Goal: Information Seeking & Learning: Learn about a topic

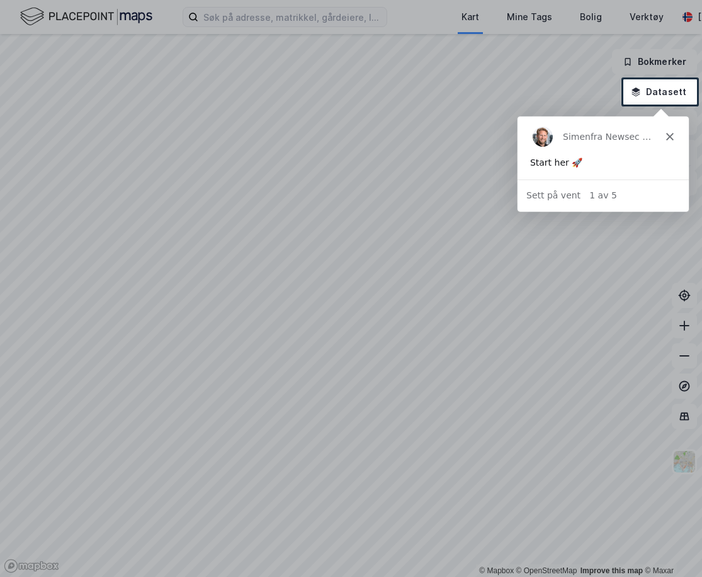
click at [668, 135] on icon "Lukk" at bounding box center [670, 136] width 8 height 8
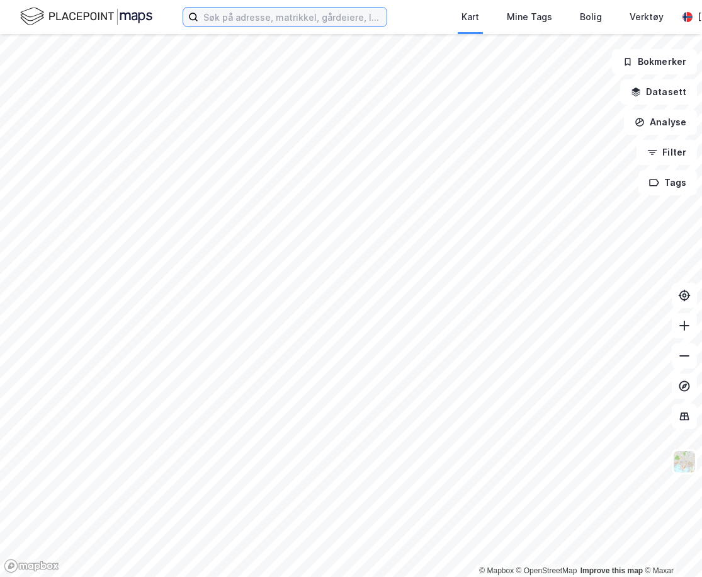
click at [278, 19] on input at bounding box center [292, 17] width 188 height 19
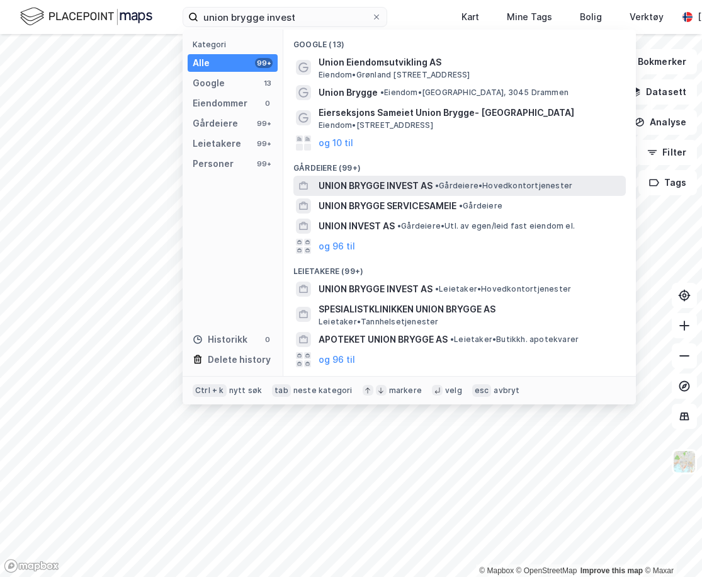
click at [408, 185] on span "UNION BRYGGE INVEST AS" at bounding box center [376, 185] width 114 height 15
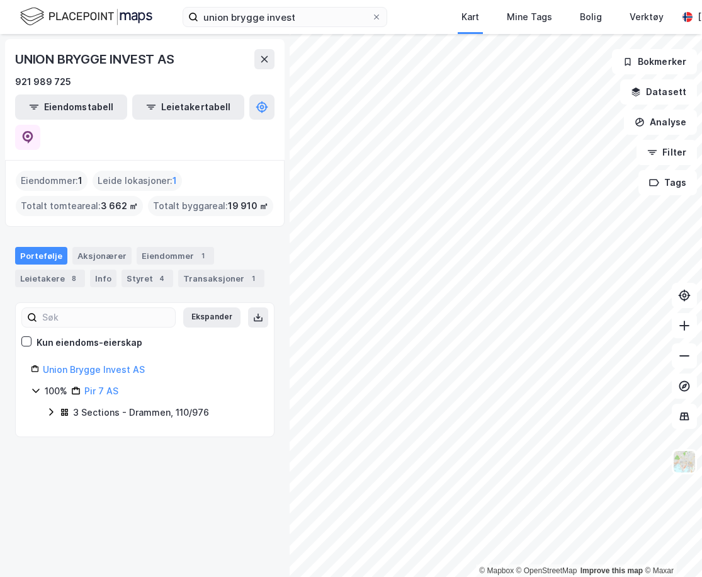
click at [35, 386] on icon at bounding box center [36, 391] width 10 height 10
click at [114, 405] on div "3 Sections - Drammen, 110/976" at bounding box center [141, 412] width 136 height 15
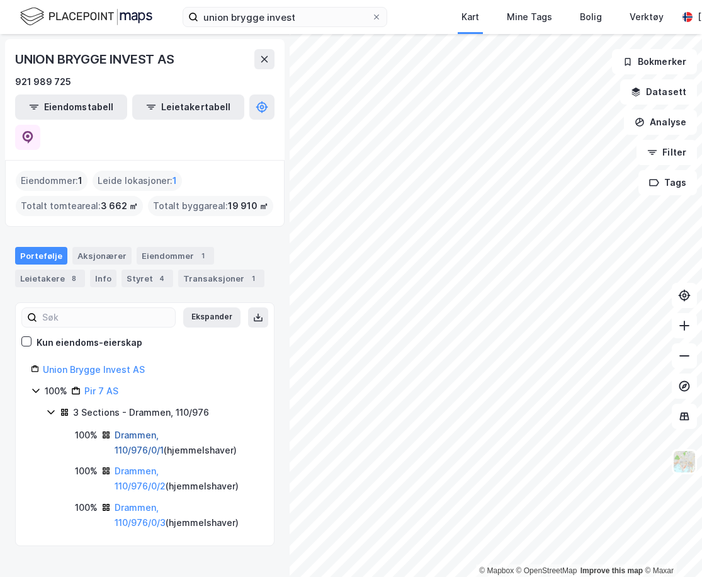
click at [139, 430] on link "Drammen, 110/976/0/1" at bounding box center [139, 443] width 49 height 26
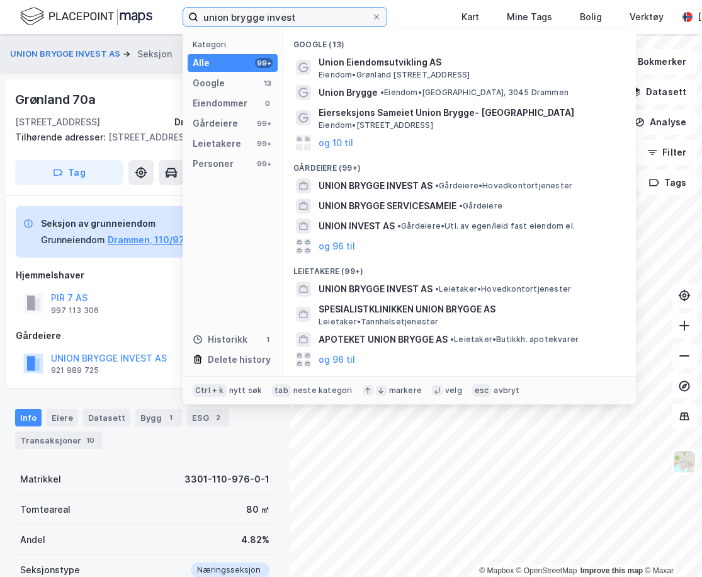
drag, startPoint x: 257, startPoint y: 16, endPoint x: 102, endPoint y: 16, distance: 155.0
click at [102, 16] on div "union brygge invest Kategori Alle 99+ Google 13 Eiendommer 0 Gårdeiere 99+ Leie…" at bounding box center [351, 17] width 702 height 34
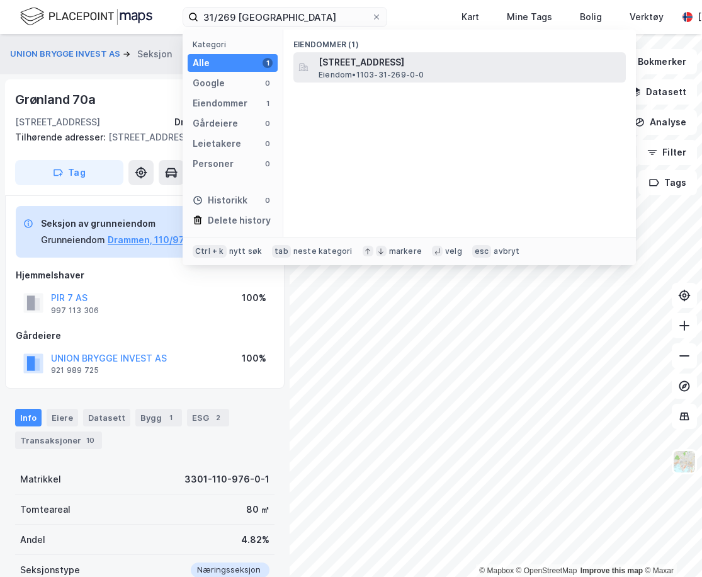
click at [508, 66] on span "[STREET_ADDRESS]" at bounding box center [470, 62] width 302 height 15
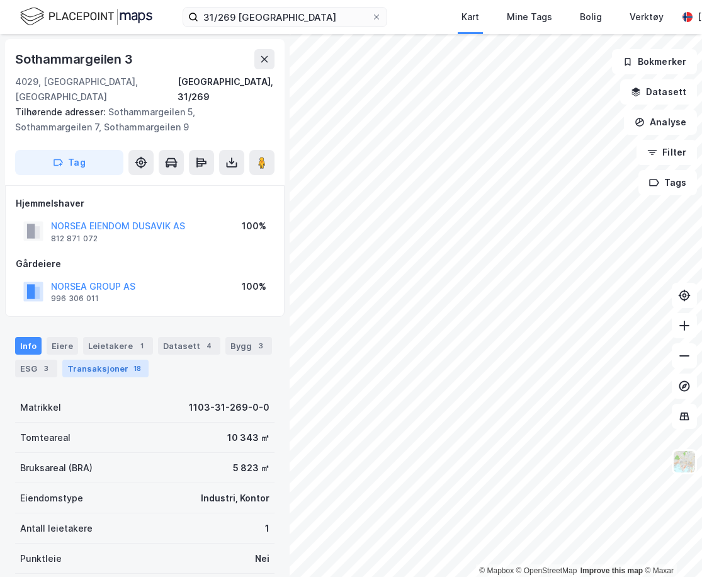
click at [115, 360] on div "Transaksjoner 18" at bounding box center [105, 369] width 86 height 18
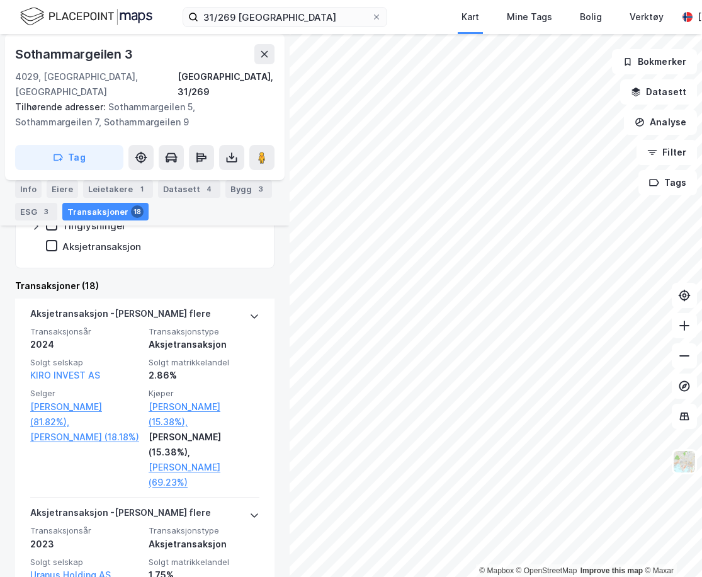
scroll to position [252, 0]
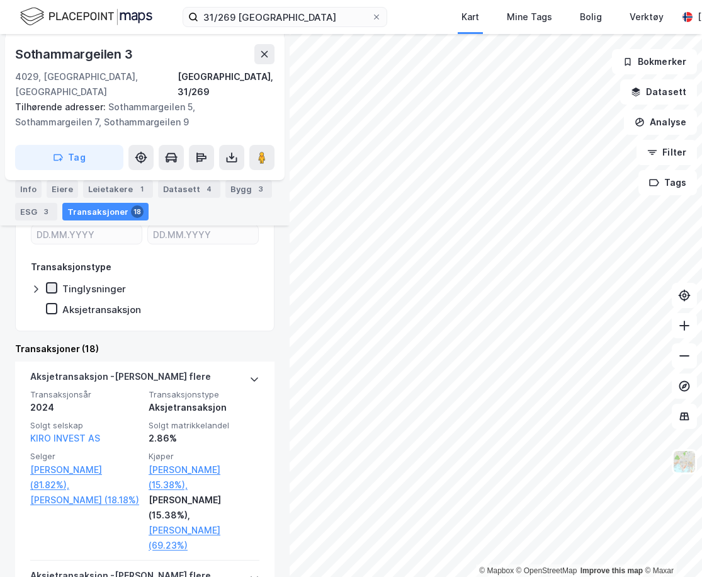
click at [55, 284] on icon at bounding box center [51, 288] width 9 height 9
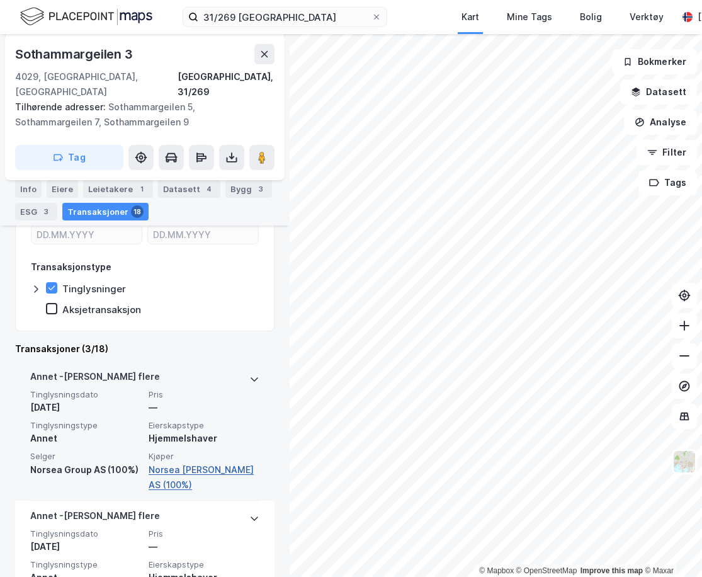
click at [210, 462] on link "Norsea [PERSON_NAME] AS (100%)" at bounding box center [204, 477] width 111 height 30
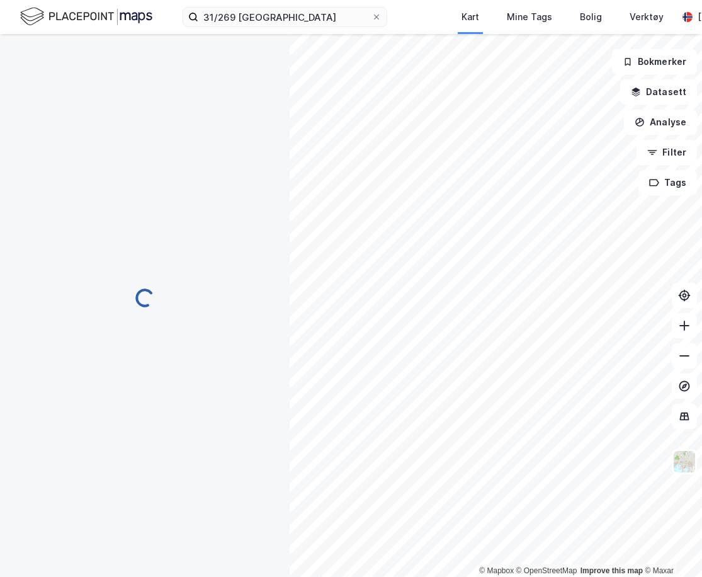
scroll to position [161, 0]
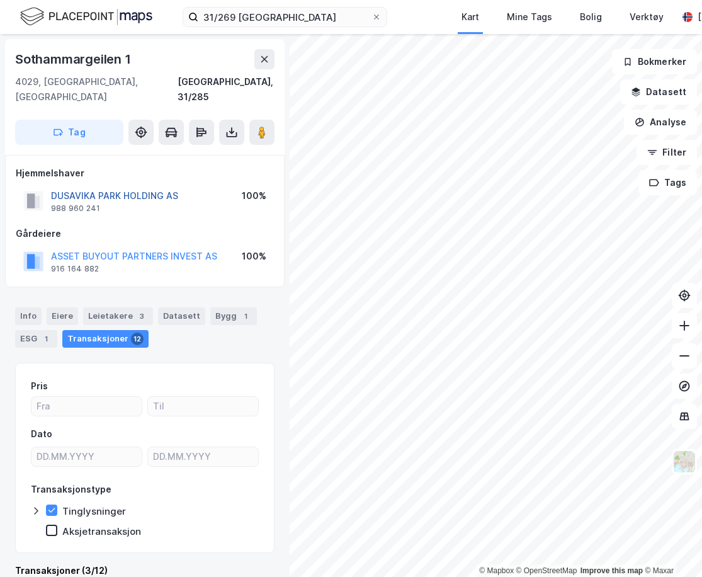
click at [0, 0] on button "DUSAVIKA PARK HOLDING AS" at bounding box center [0, 0] width 0 height 0
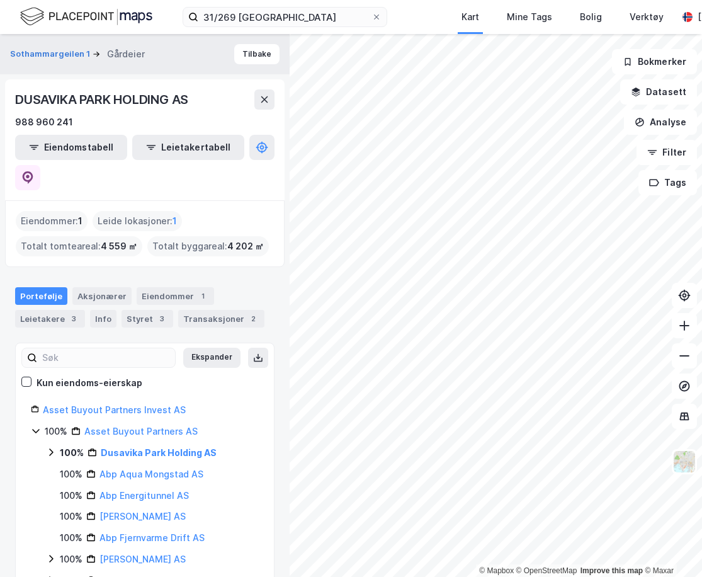
click at [57, 445] on div "100% Dusavika Park Holding AS" at bounding box center [152, 452] width 213 height 15
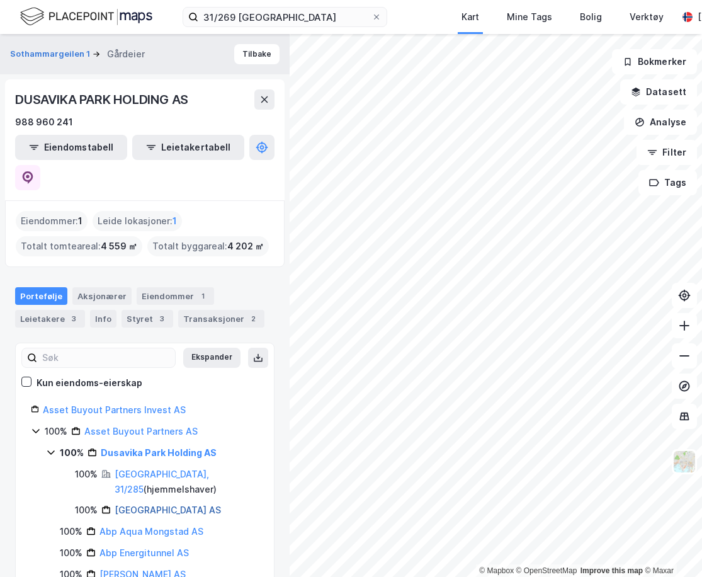
click at [133, 505] on link "[GEOGRAPHIC_DATA] AS" at bounding box center [168, 510] width 106 height 11
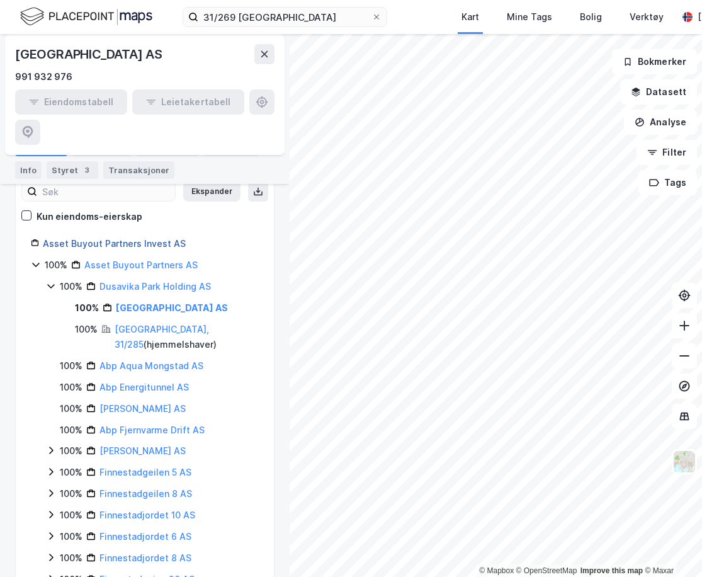
scroll to position [126, 0]
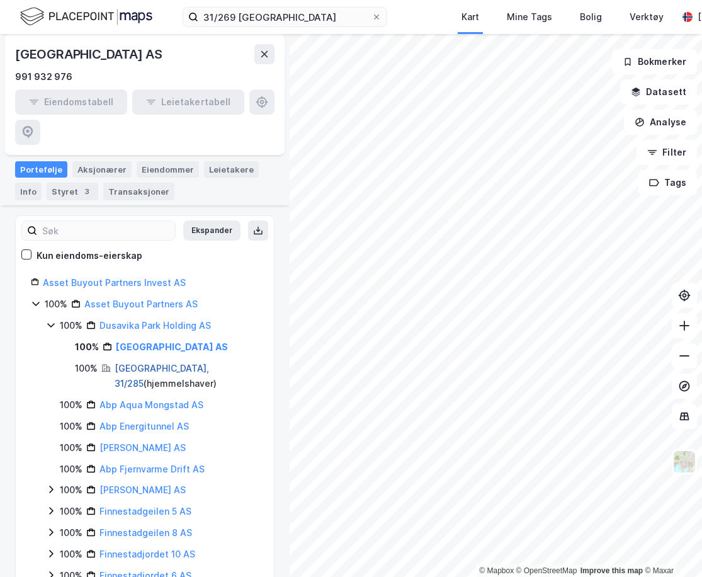
click at [141, 363] on link "[GEOGRAPHIC_DATA], 31/285" at bounding box center [162, 376] width 95 height 26
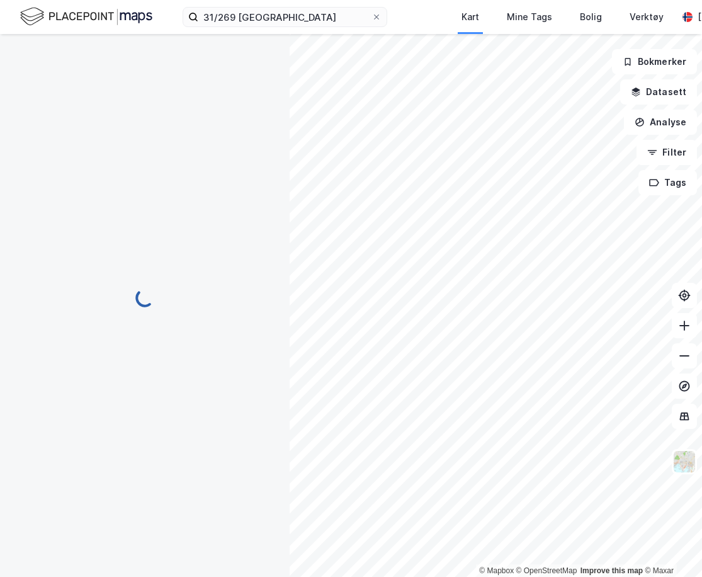
scroll to position [2, 0]
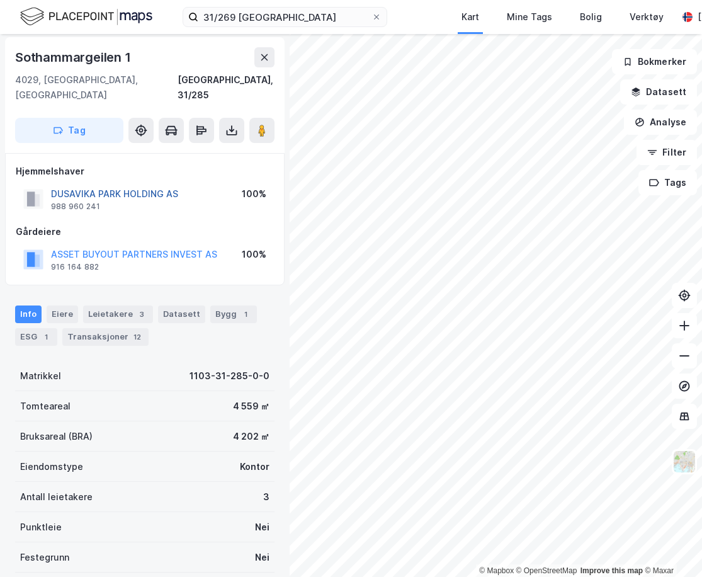
click at [0, 0] on button "DUSAVIKA PARK HOLDING AS" at bounding box center [0, 0] width 0 height 0
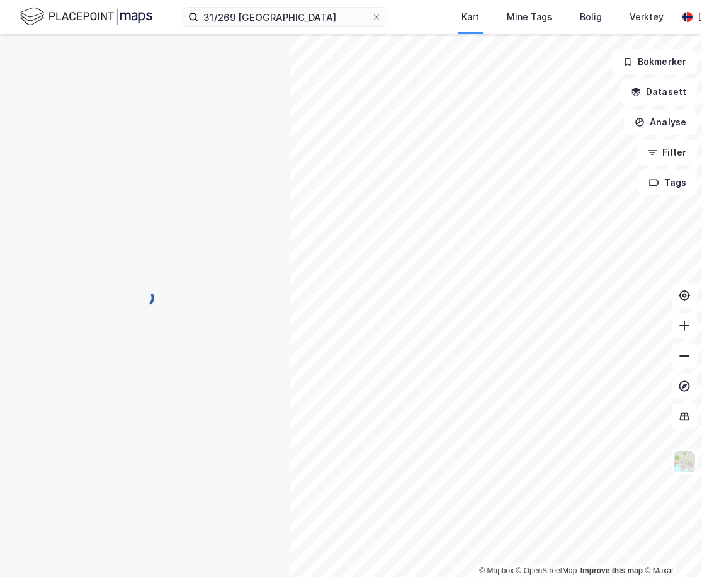
scroll to position [2, 0]
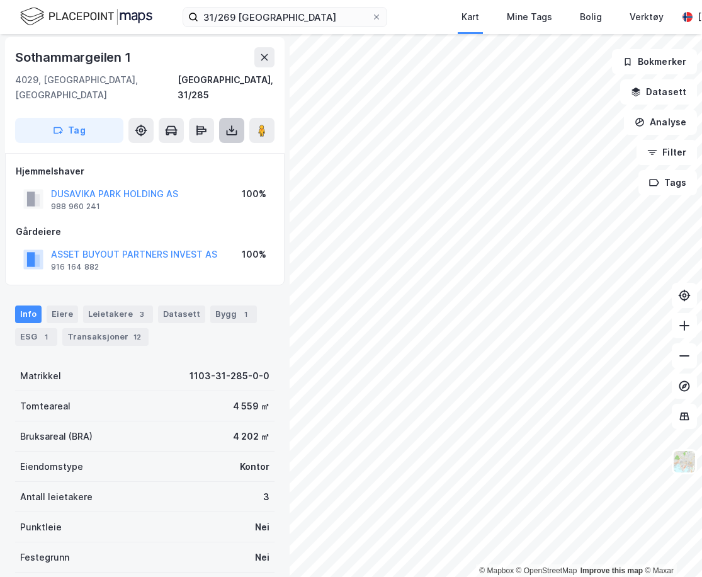
click at [229, 124] on icon at bounding box center [232, 130] width 13 height 13
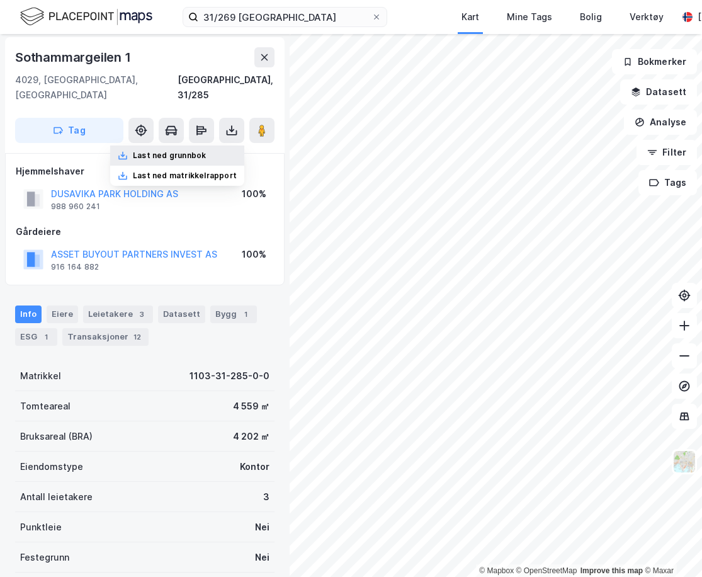
click at [209, 146] on div "Last ned grunnbok" at bounding box center [177, 156] width 134 height 20
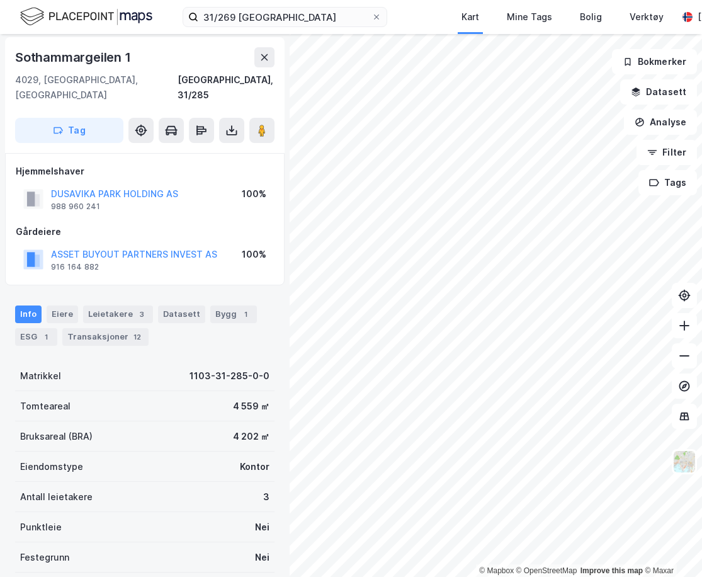
scroll to position [2, 0]
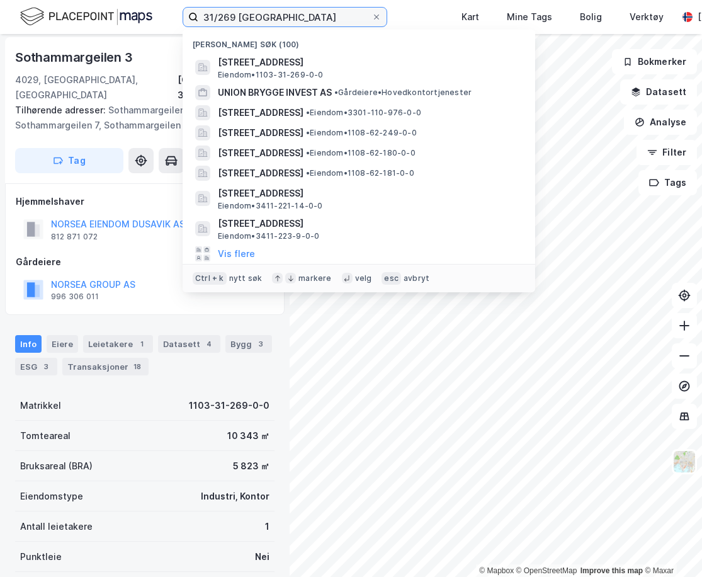
click at [231, 14] on input "31/269 [GEOGRAPHIC_DATA]" at bounding box center [284, 17] width 173 height 19
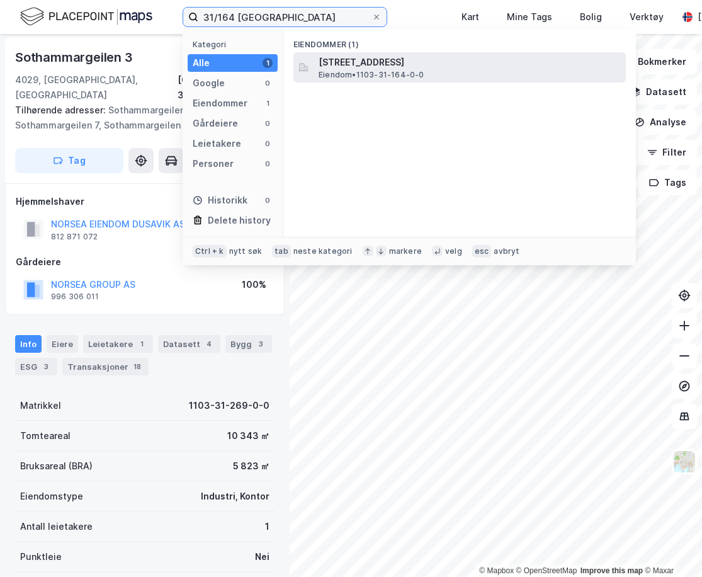
type input "31/164 [GEOGRAPHIC_DATA]"
click at [364, 60] on span "[STREET_ADDRESS]" at bounding box center [470, 62] width 302 height 15
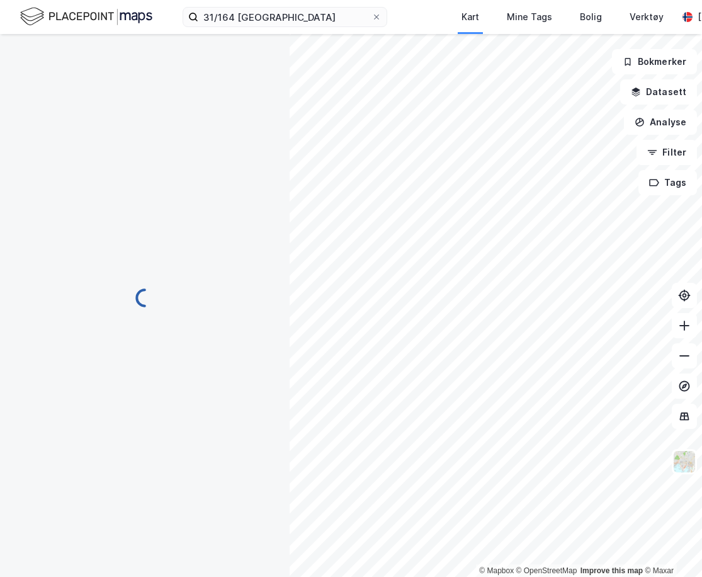
scroll to position [2, 0]
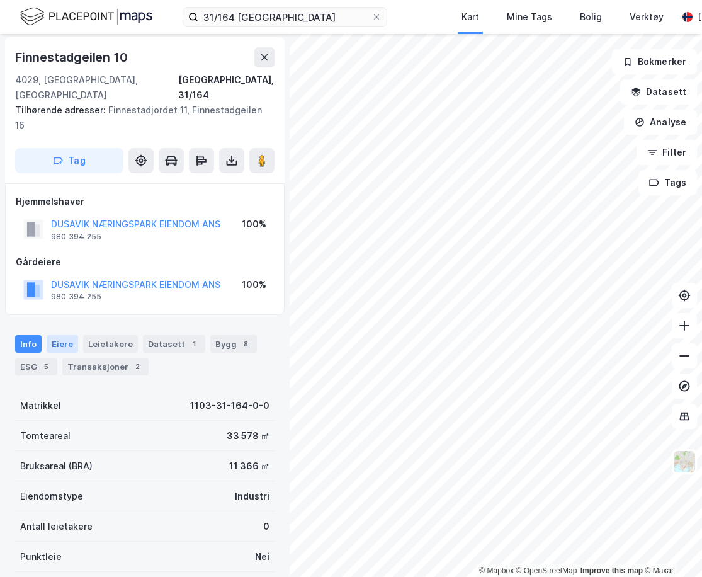
click at [69, 335] on div "Eiere" at bounding box center [63, 344] width 32 height 18
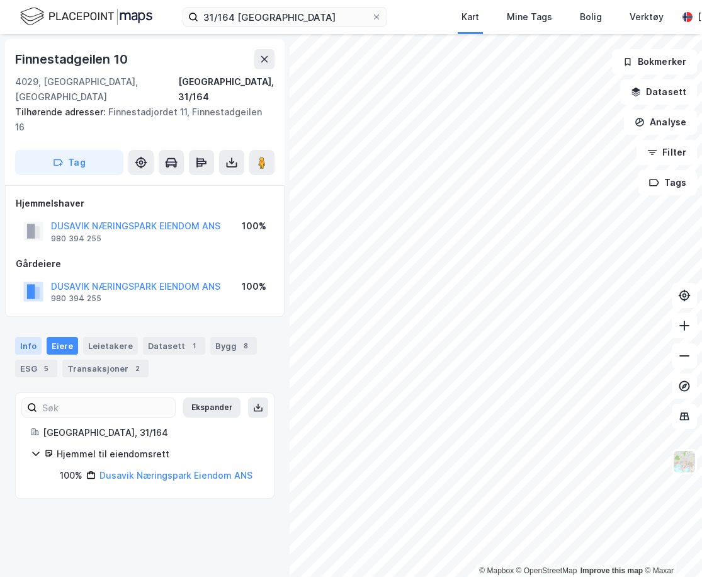
click at [26, 337] on div "Info" at bounding box center [28, 346] width 26 height 18
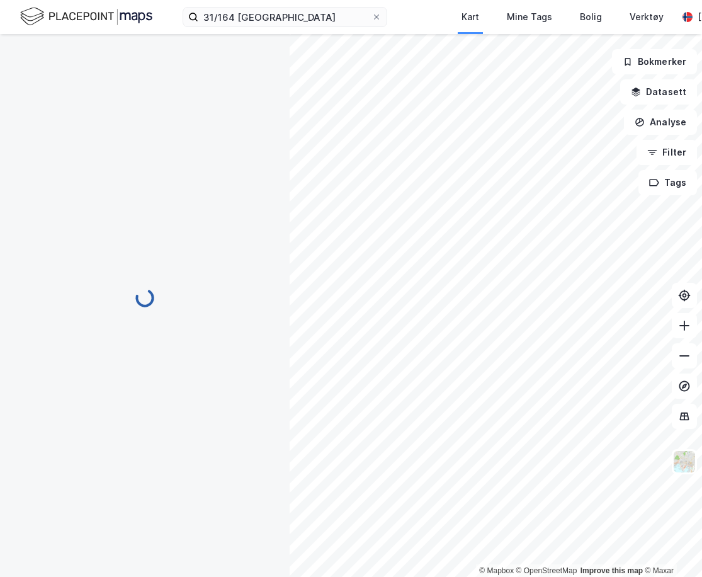
scroll to position [2, 0]
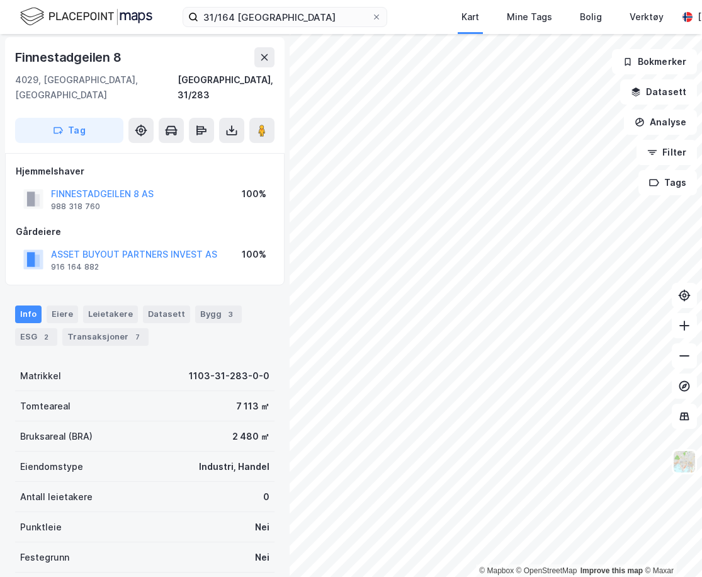
scroll to position [2, 0]
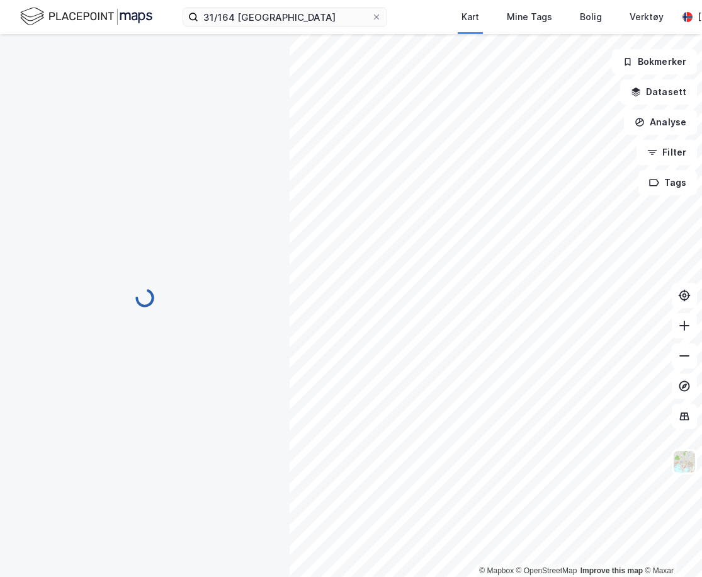
scroll to position [2, 0]
